Goal: Information Seeking & Learning: Find specific fact

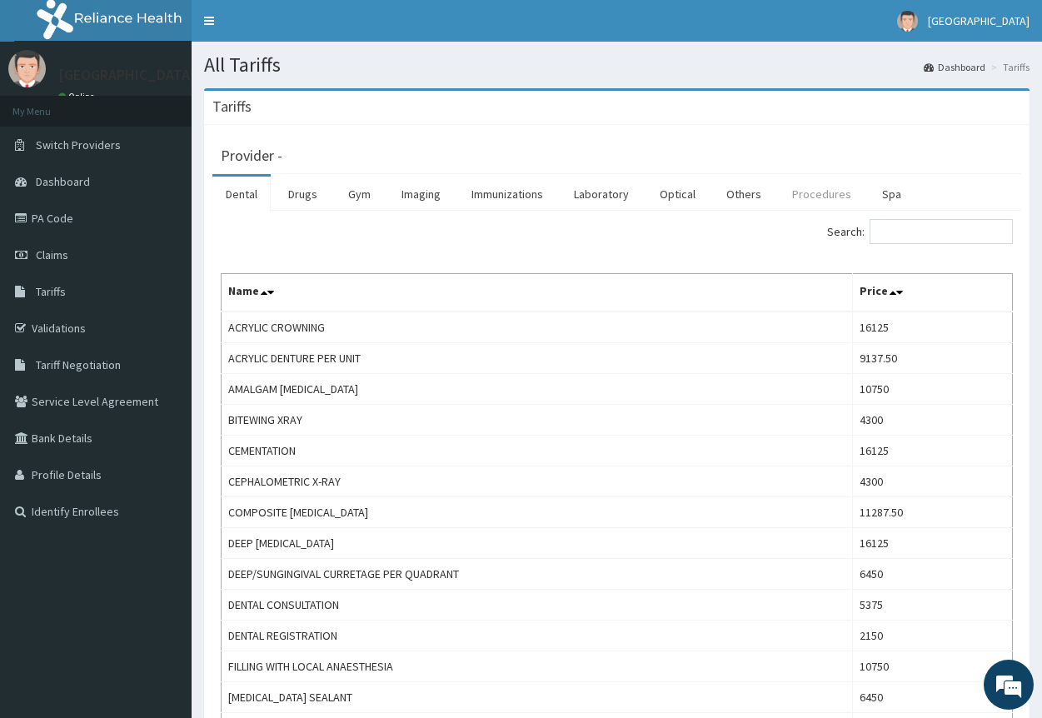
click at [789, 191] on link "Procedures" at bounding box center [821, 194] width 86 height 35
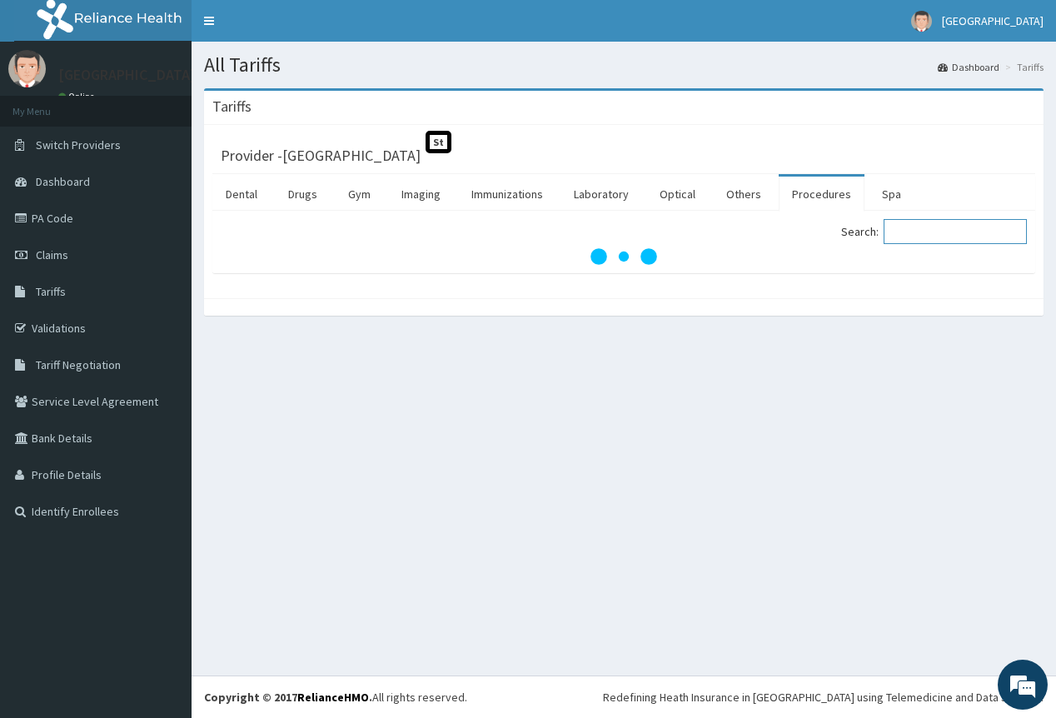
click at [914, 234] on input "Search:" at bounding box center [954, 231] width 143 height 25
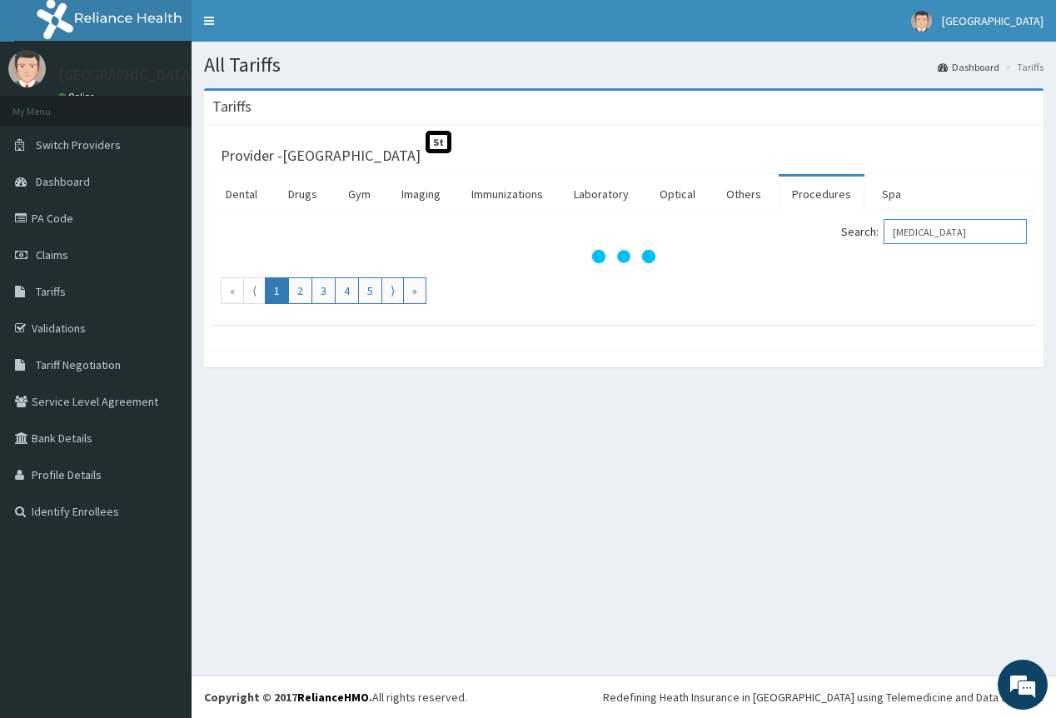
type input "[MEDICAL_DATA]"
drag, startPoint x: 913, startPoint y: 211, endPoint x: 943, endPoint y: 167, distance: 54.5
click at [943, 167] on div "Provider - [GEOGRAPHIC_DATA]" at bounding box center [623, 153] width 823 height 41
click at [928, 233] on input "[MEDICAL_DATA]" at bounding box center [954, 231] width 143 height 25
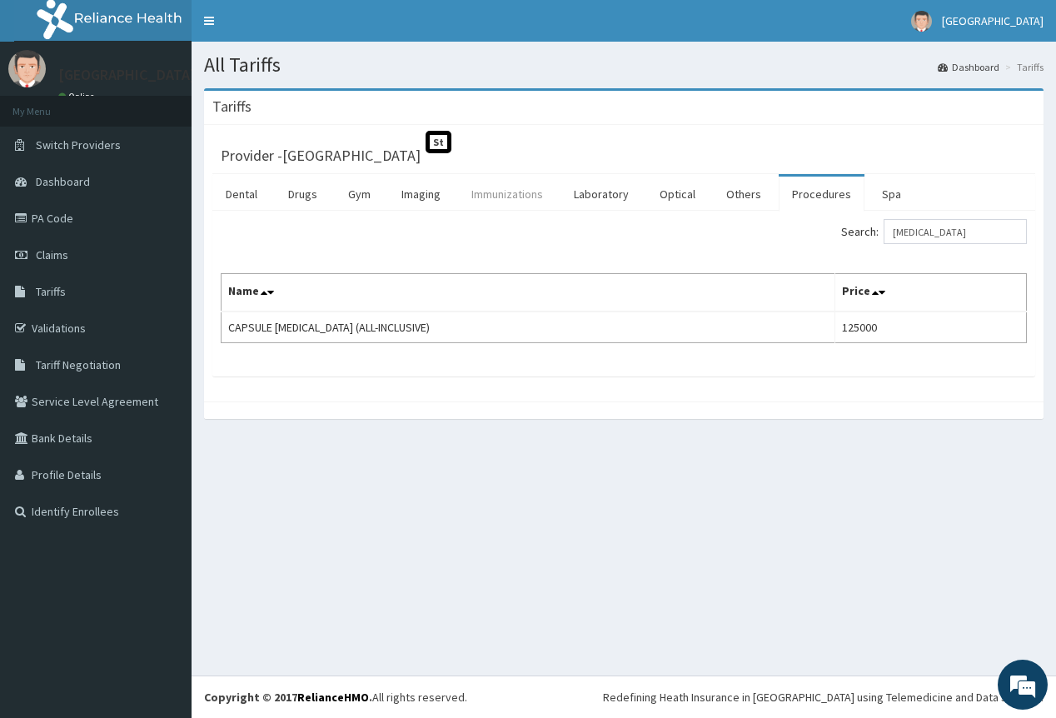
click at [515, 201] on link "Immunizations" at bounding box center [507, 194] width 98 height 35
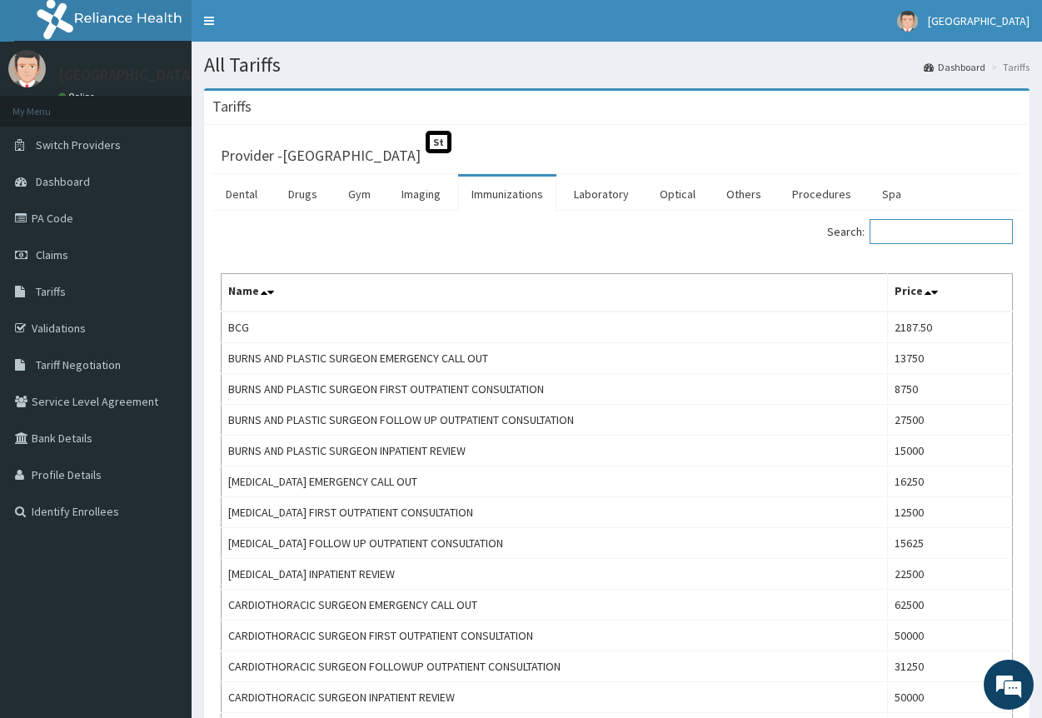
click at [948, 232] on input "Search:" at bounding box center [940, 231] width 143 height 25
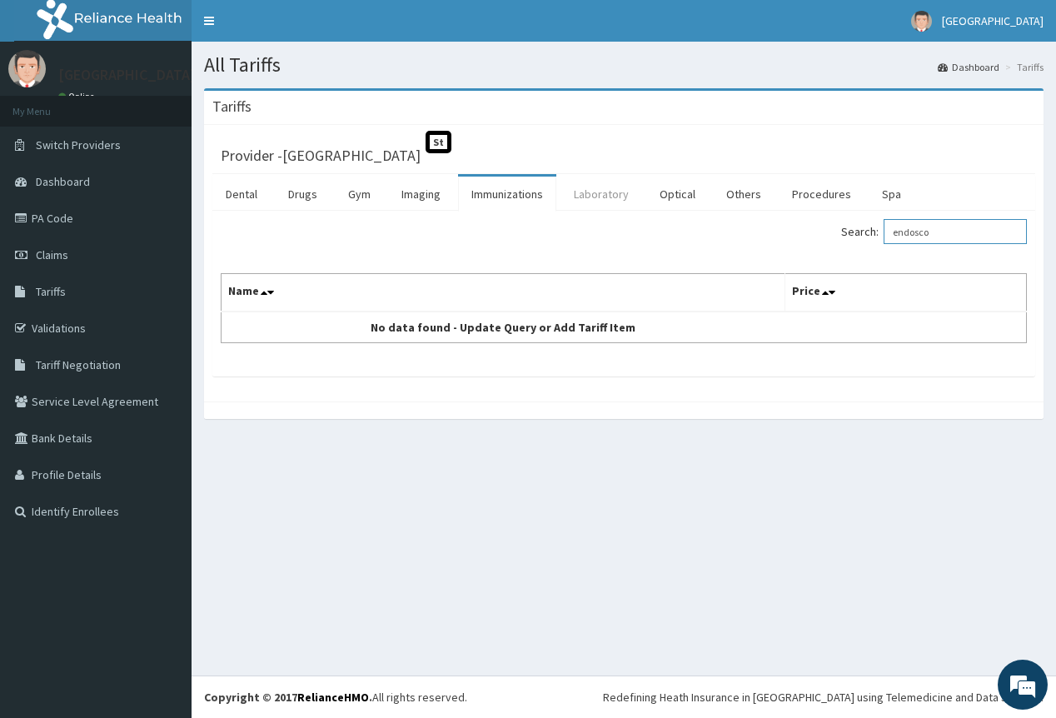
type input "endosco"
click at [601, 196] on link "Laboratory" at bounding box center [601, 194] width 82 height 35
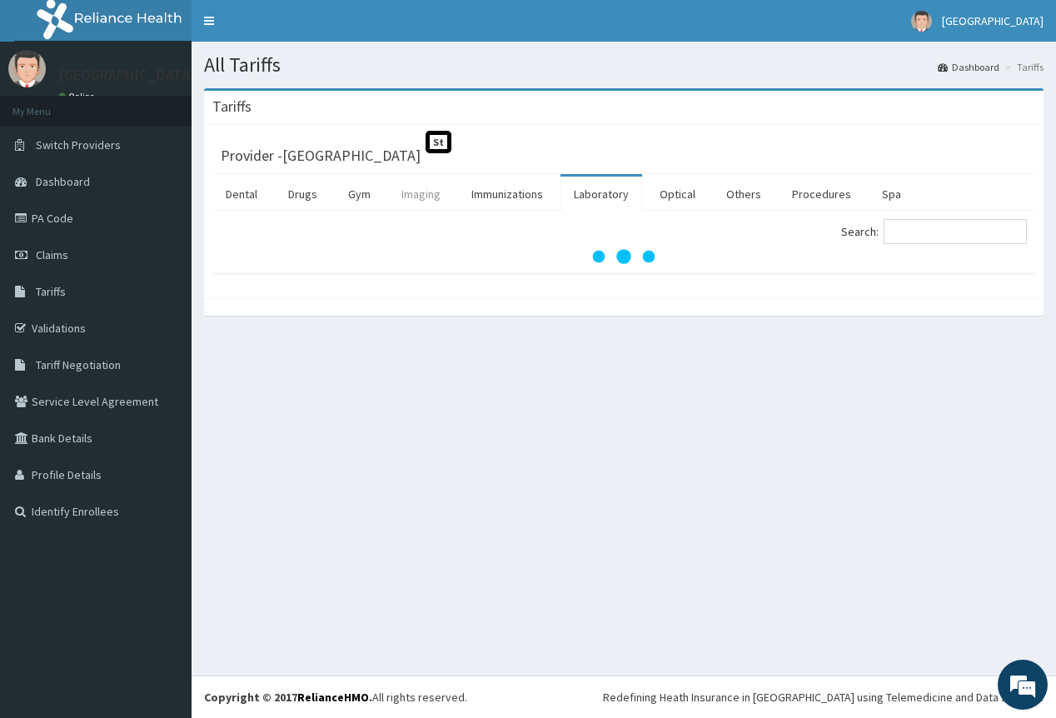
click at [441, 201] on link "Imaging" at bounding box center [421, 194] width 66 height 35
click at [935, 227] on input "Search:" at bounding box center [954, 231] width 143 height 25
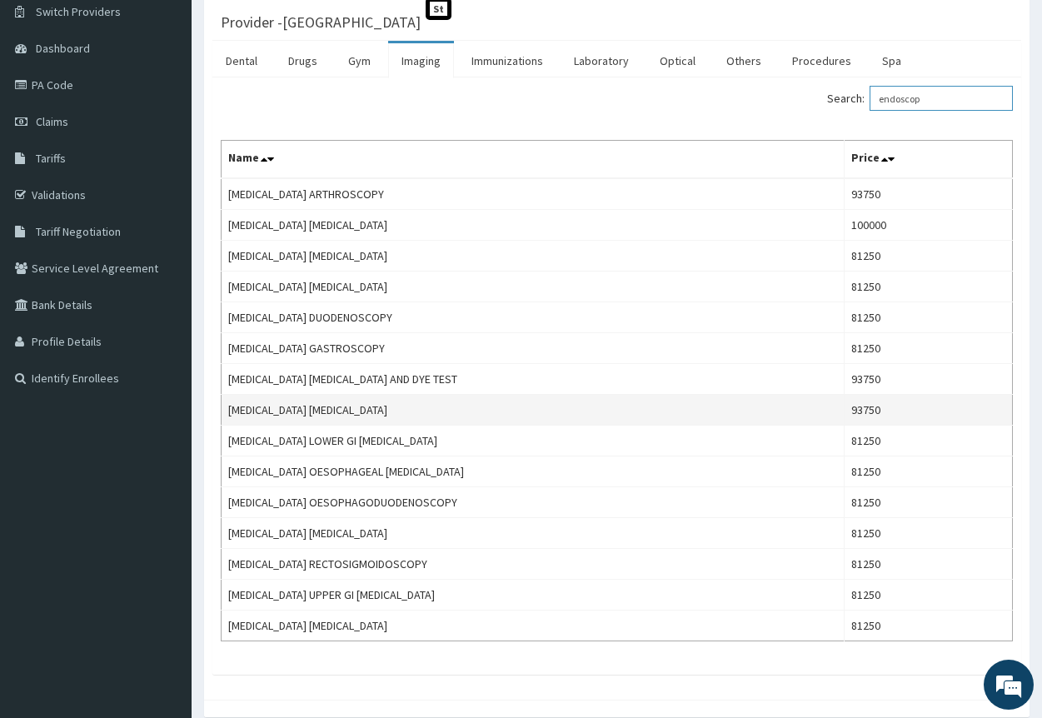
scroll to position [167, 0]
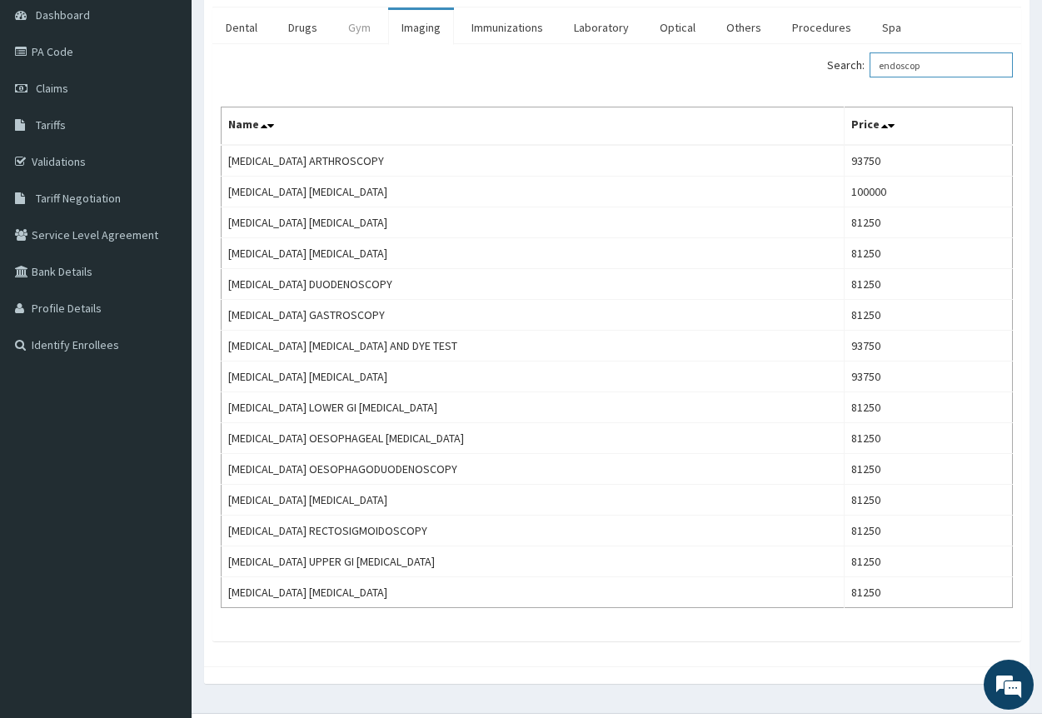
type input "endoscop"
